Goal: Transaction & Acquisition: Obtain resource

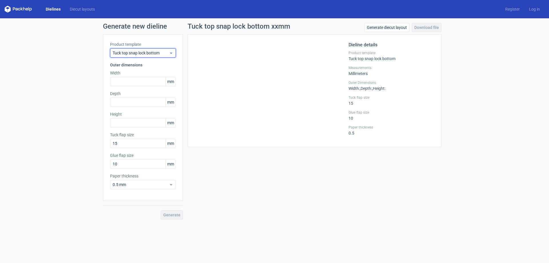
click at [124, 48] on div "Tuck top snap lock bottom" at bounding box center [143, 52] width 66 height 9
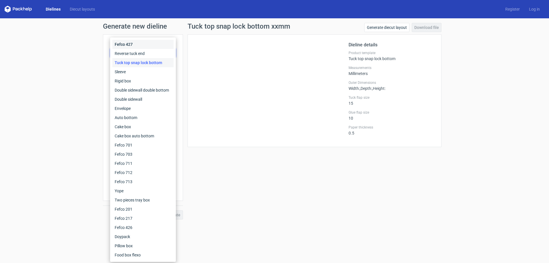
click at [122, 48] on div "Fefco 427" at bounding box center [142, 44] width 61 height 9
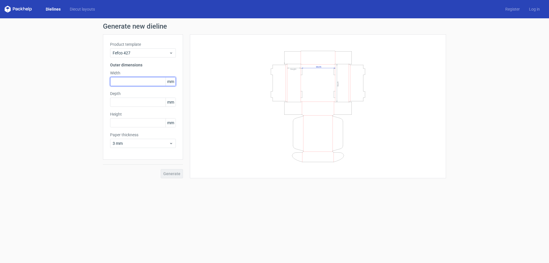
click at [134, 78] on input "text" at bounding box center [143, 81] width 66 height 9
type input "270"
type input "160"
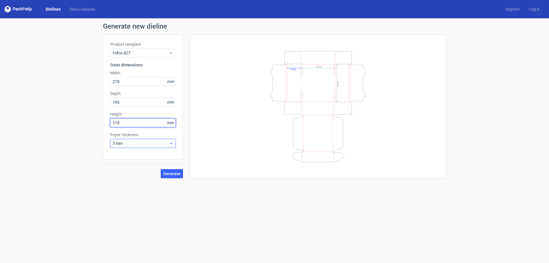
type input "110"
click at [125, 145] on span "3 mm" at bounding box center [141, 143] width 56 height 6
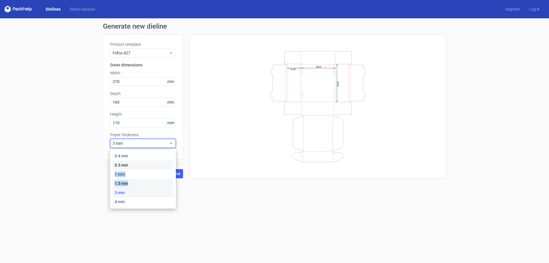
drag, startPoint x: 136, startPoint y: 167, endPoint x: 140, endPoint y: 184, distance: 17.7
click at [140, 184] on div "0.4 mm 0.5 mm 1 mm 1.5 mm 3 mm 4 mm" at bounding box center [142, 178] width 61 height 55
click at [140, 183] on div "1.5 mm" at bounding box center [142, 183] width 61 height 9
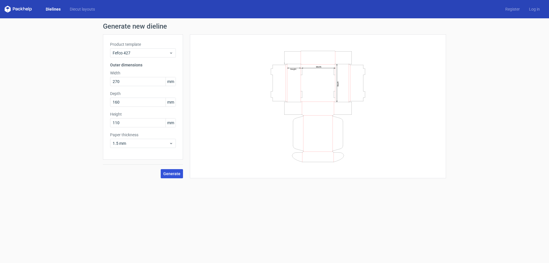
click at [178, 175] on span "Generate" at bounding box center [171, 174] width 17 height 4
click at [177, 172] on span "Generate" at bounding box center [171, 174] width 17 height 4
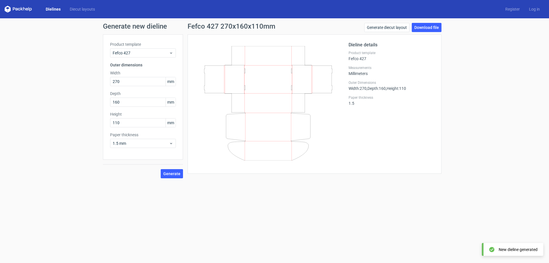
click at [419, 98] on label "Paper thickness" at bounding box center [392, 97] width 86 height 5
click at [429, 27] on link "Download file" at bounding box center [427, 27] width 30 height 9
